Goal: Information Seeking & Learning: Compare options

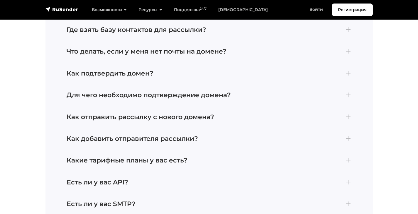
scroll to position [2609, 0]
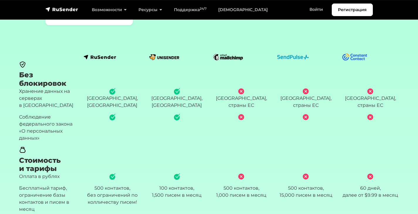
scroll to position [96, 0]
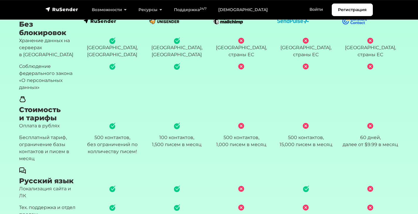
scroll to position [184, 0]
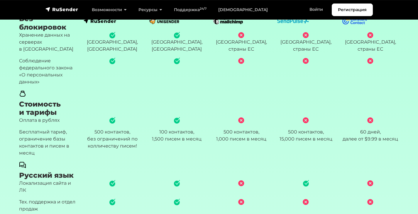
click at [399, 67] on div at bounding box center [370, 73] width 64 height 33
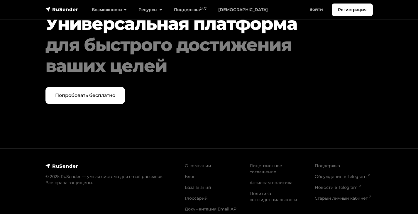
scroll to position [2179, 0]
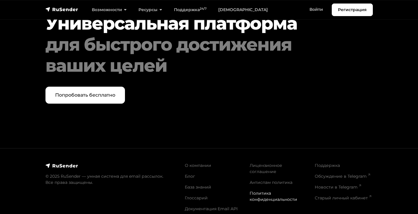
click at [262, 191] on link "Политика конфиденциальности" at bounding box center [272, 196] width 47 height 11
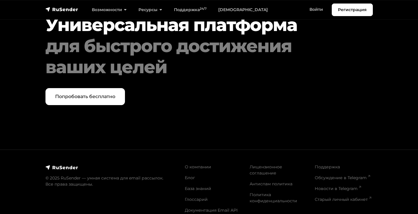
scroll to position [2821, 0]
